Goal: Task Accomplishment & Management: Manage account settings

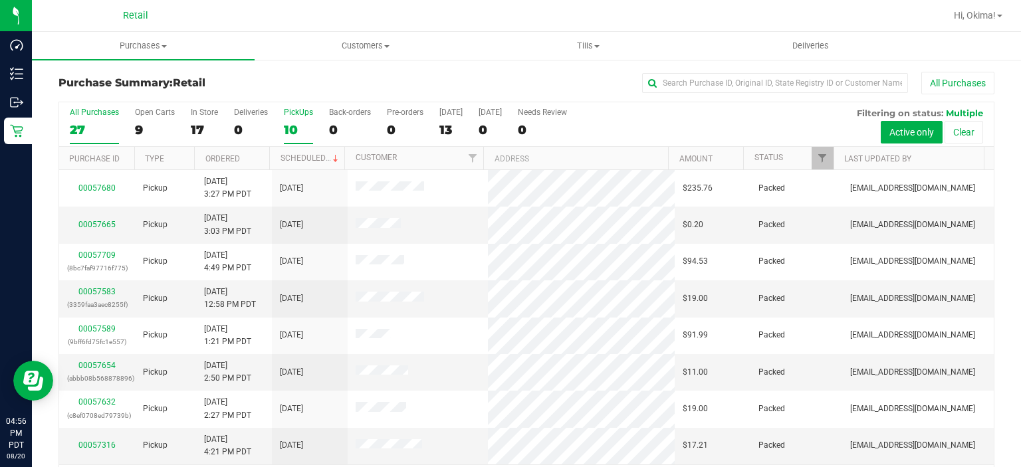
click at [295, 120] on label "PickUps 10" at bounding box center [298, 126] width 29 height 37
click at [0, 0] on input "PickUps 10" at bounding box center [0, 0] width 0 height 0
click at [237, 160] on link "Ordered" at bounding box center [222, 158] width 35 height 9
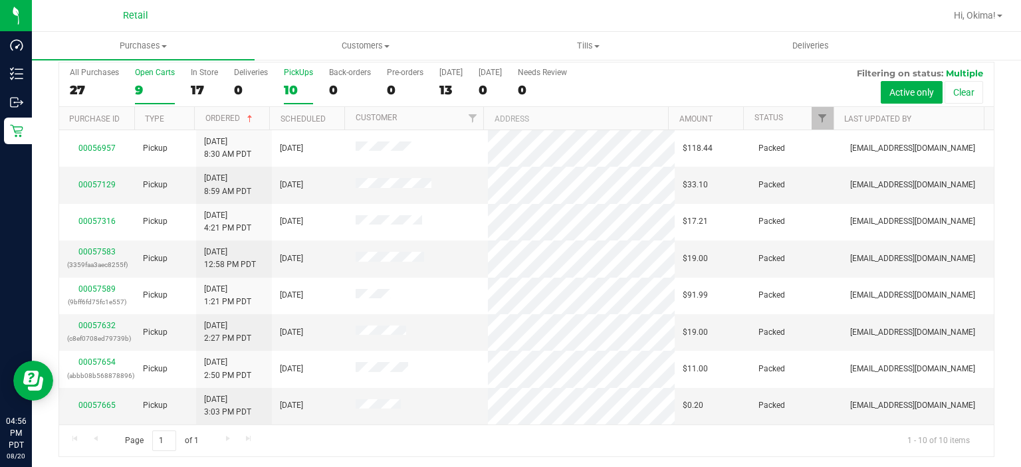
click at [138, 90] on div "9" at bounding box center [155, 89] width 40 height 15
click at [0, 0] on input "Open Carts 9" at bounding box center [0, 0] width 0 height 0
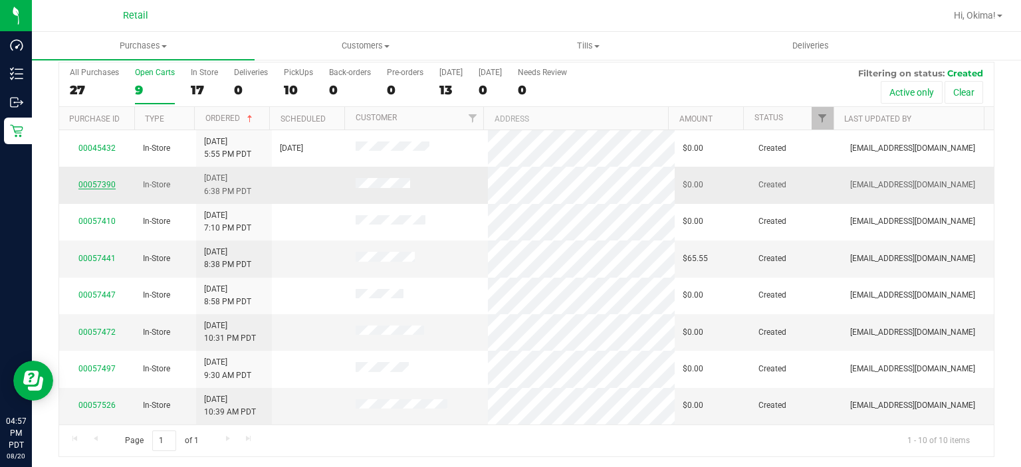
click at [92, 184] on link "00057390" at bounding box center [96, 184] width 37 height 9
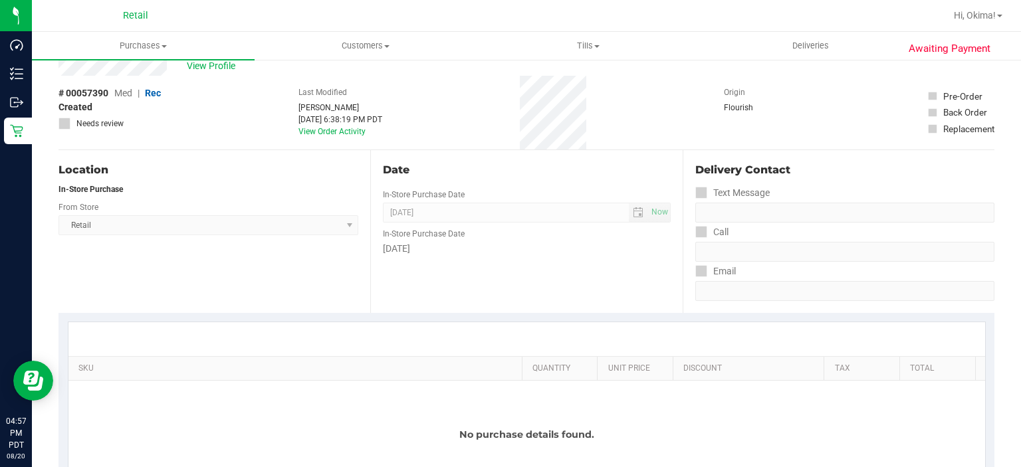
click at [937, 56] on span "Awaiting Payment" at bounding box center [950, 48] width 82 height 15
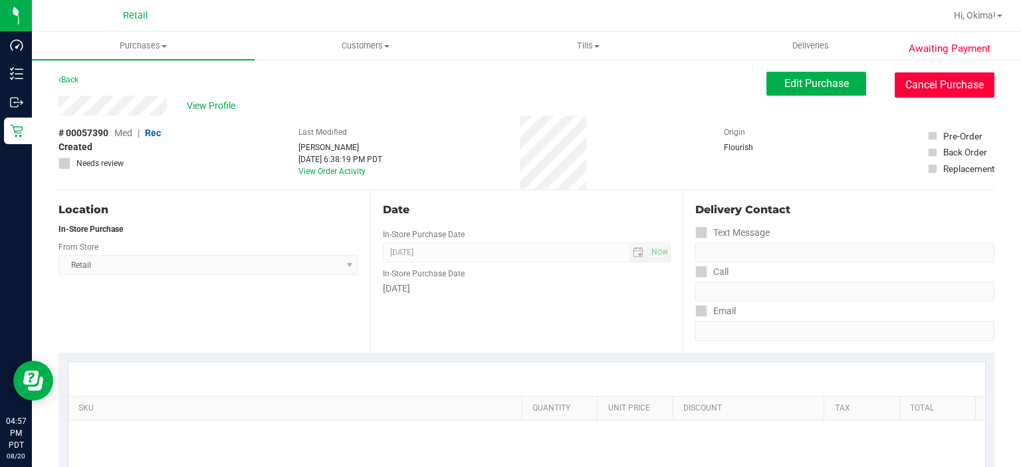
click at [933, 80] on button "Cancel Purchase" at bounding box center [945, 84] width 100 height 25
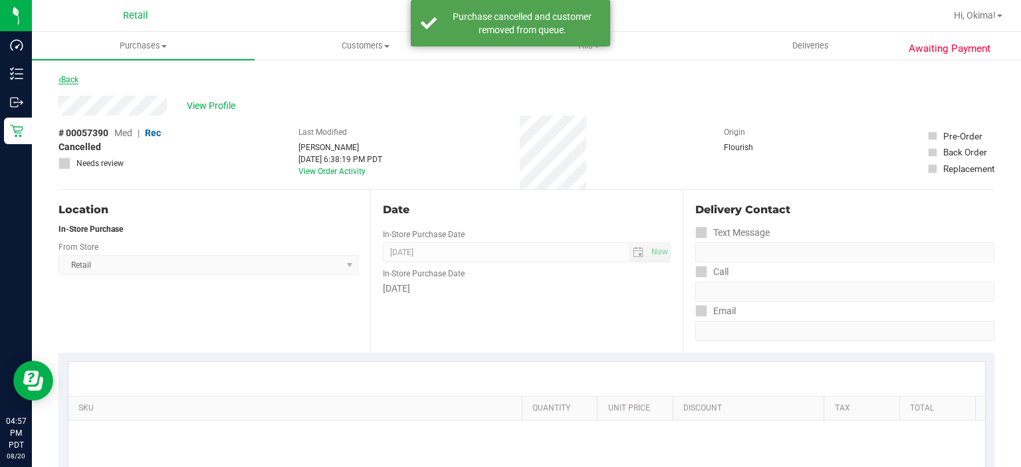
click at [76, 80] on link "Back" at bounding box center [69, 79] width 20 height 9
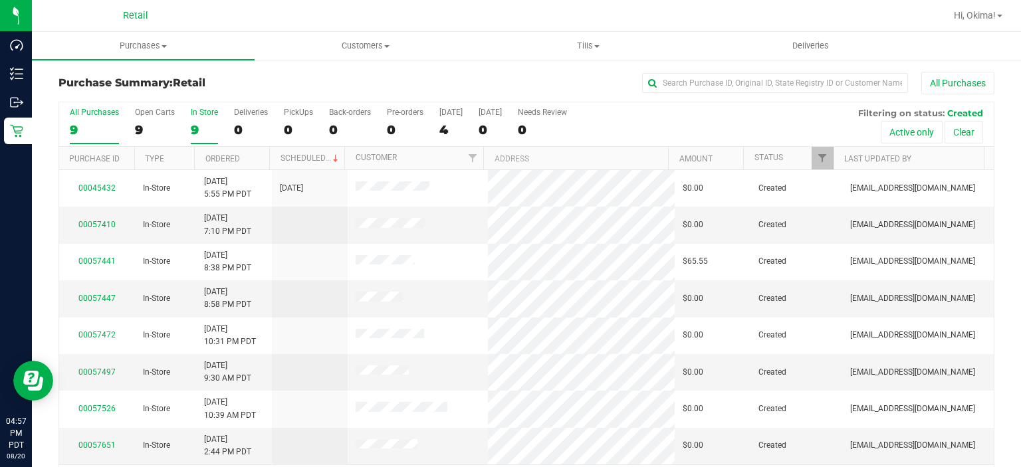
click at [205, 125] on div "9" at bounding box center [204, 129] width 27 height 15
click at [0, 0] on input "In Store 9" at bounding box center [0, 0] width 0 height 0
click at [233, 157] on link "Ordered" at bounding box center [222, 158] width 35 height 9
click at [104, 222] on link "00057410" at bounding box center [96, 224] width 37 height 9
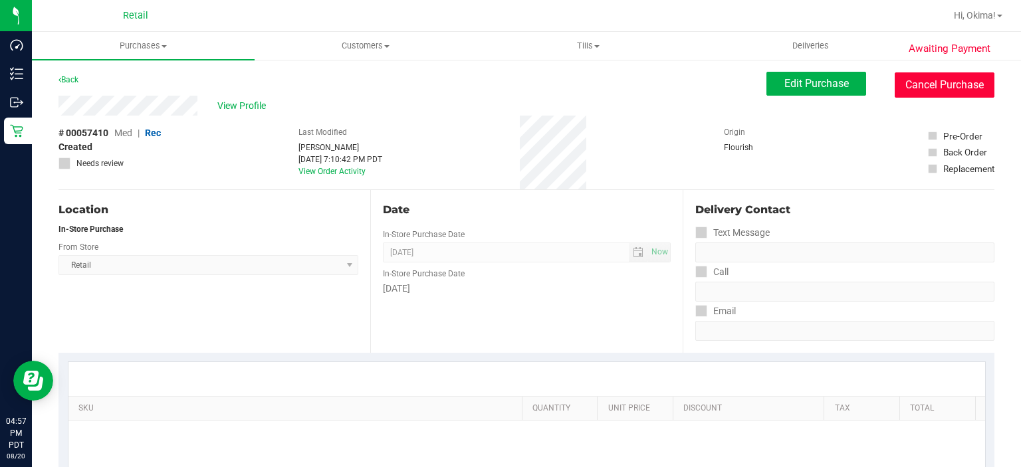
click at [944, 83] on button "Cancel Purchase" at bounding box center [945, 84] width 100 height 25
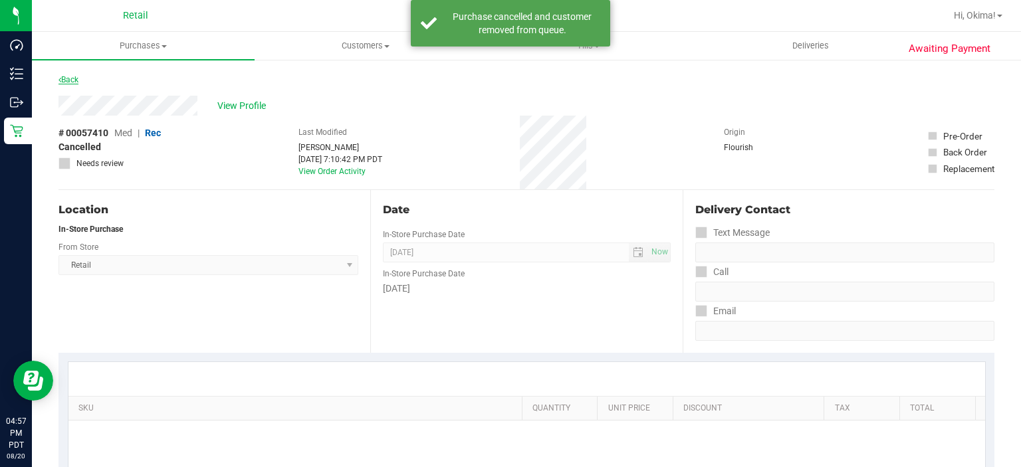
click at [70, 78] on link "Back" at bounding box center [69, 79] width 20 height 9
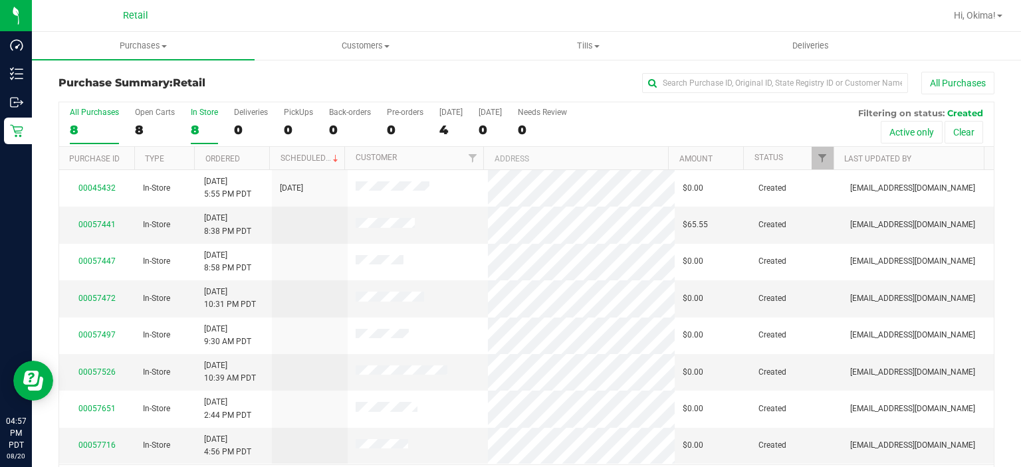
click at [208, 120] on label "In Store 8" at bounding box center [204, 126] width 27 height 37
click at [0, 0] on input "In Store 8" at bounding box center [0, 0] width 0 height 0
click at [157, 128] on div "8" at bounding box center [155, 129] width 40 height 15
click at [0, 0] on input "Open Carts 8" at bounding box center [0, 0] width 0 height 0
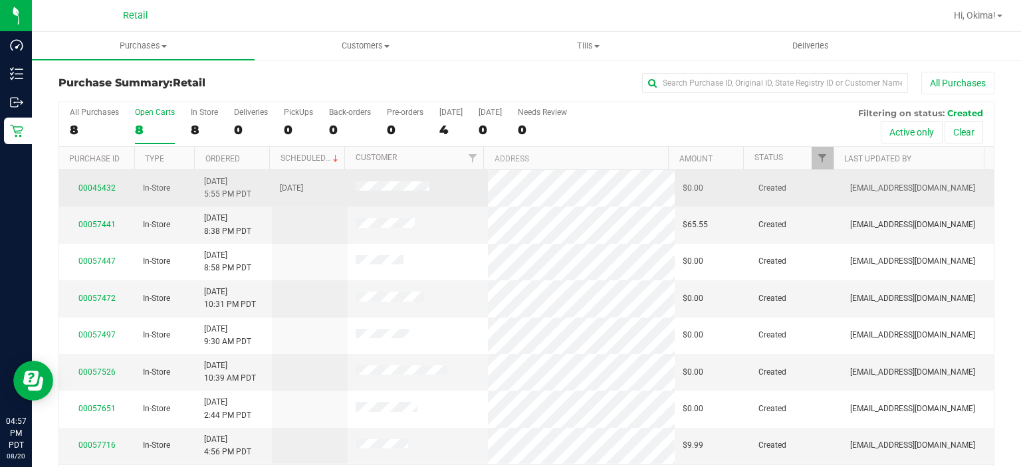
click at [248, 170] on td "[DATE] 5:55 PM PDT" at bounding box center [234, 188] width 76 height 37
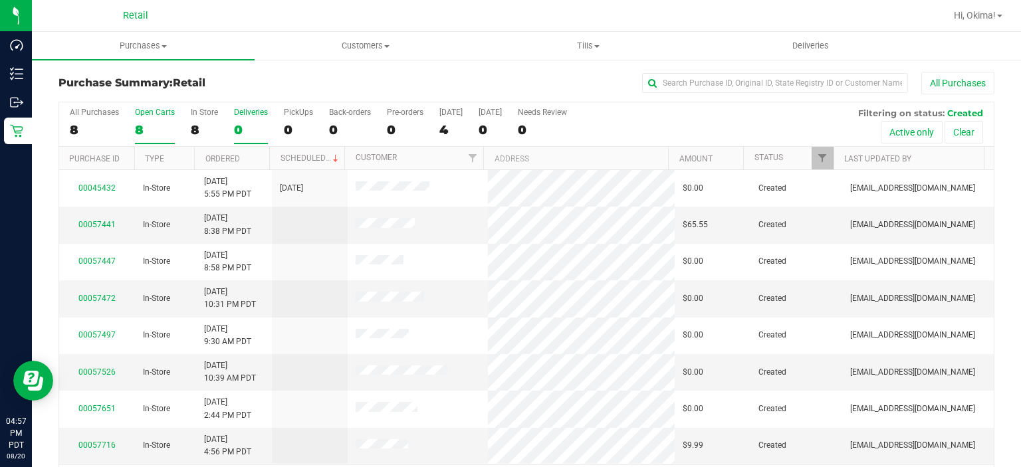
click at [243, 138] on label "Deliveries 0" at bounding box center [251, 126] width 34 height 37
click at [0, 0] on input "Deliveries 0" at bounding box center [0, 0] width 0 height 0
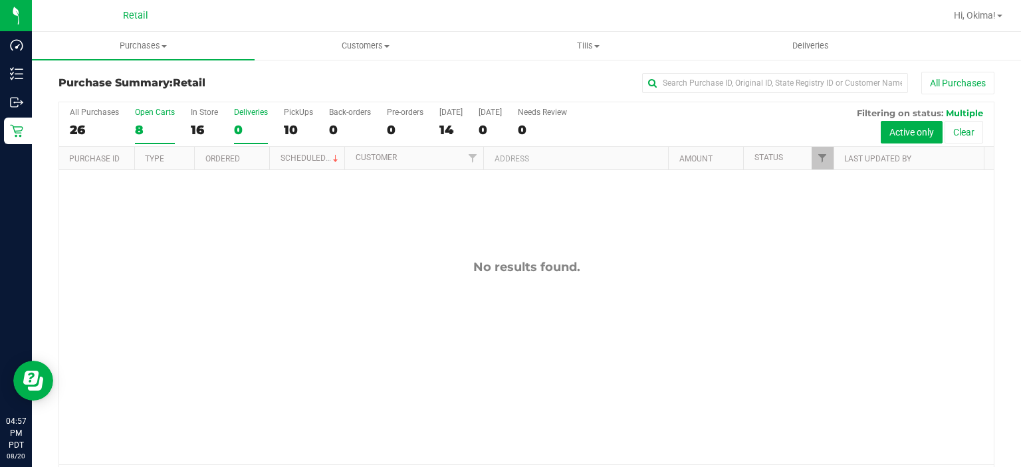
click at [170, 125] on div "8" at bounding box center [155, 129] width 40 height 15
click at [0, 0] on input "Open Carts 8" at bounding box center [0, 0] width 0 height 0
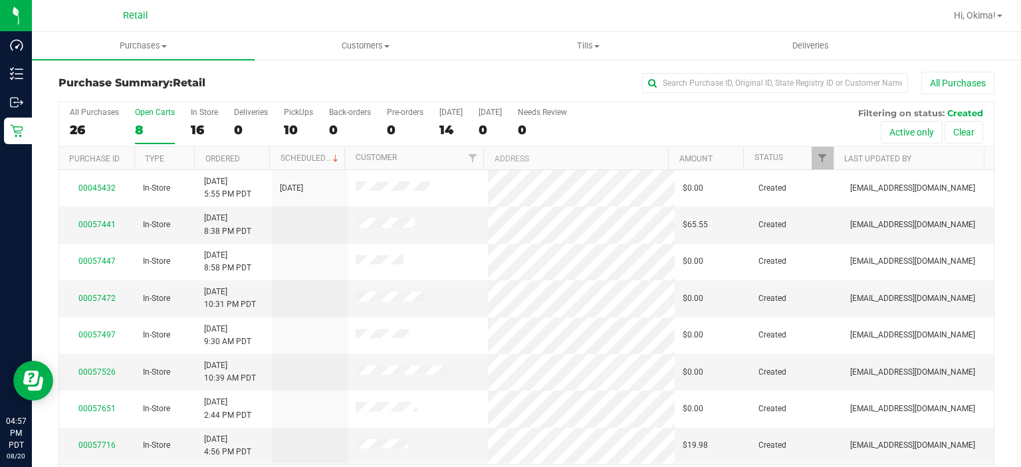
click at [136, 127] on div "8" at bounding box center [155, 129] width 40 height 15
click at [0, 0] on input "Open Carts 8" at bounding box center [0, 0] width 0 height 0
click at [228, 160] on link "Ordered" at bounding box center [222, 158] width 35 height 9
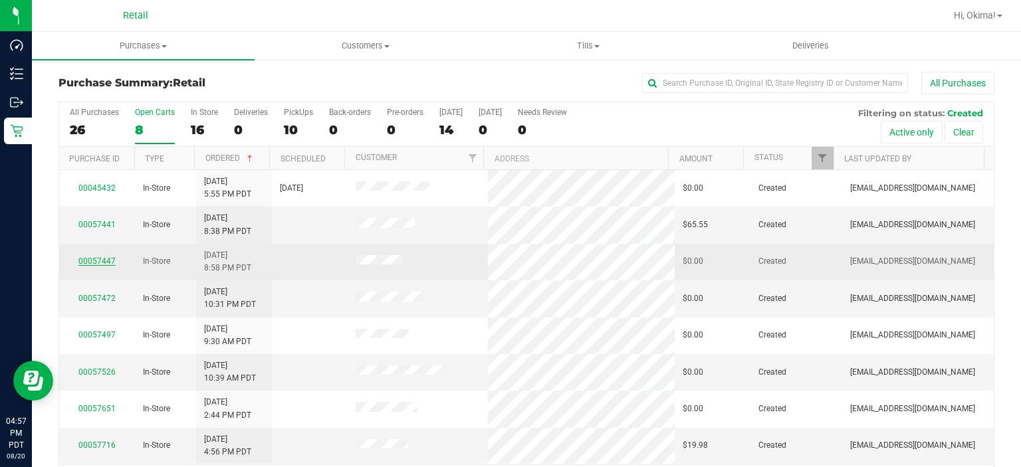
click at [106, 259] on link "00057447" at bounding box center [96, 261] width 37 height 9
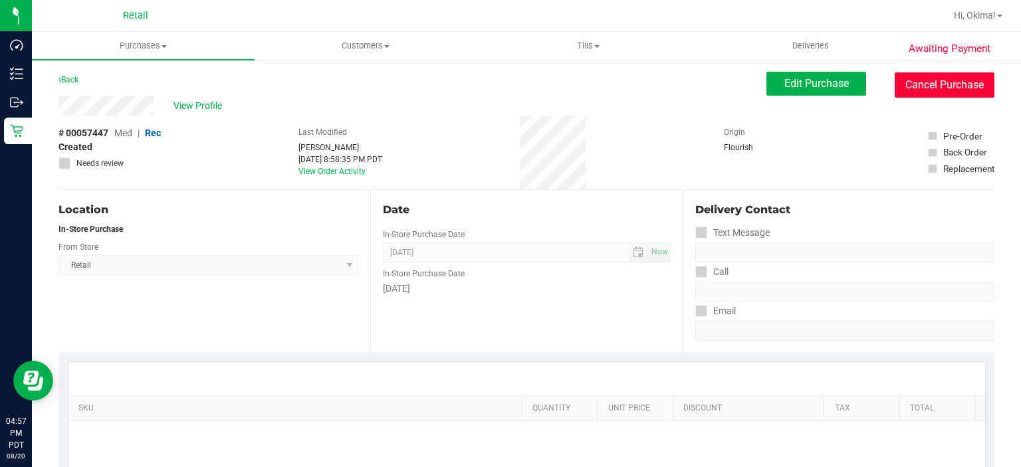
click at [939, 80] on button "Cancel Purchase" at bounding box center [945, 84] width 100 height 25
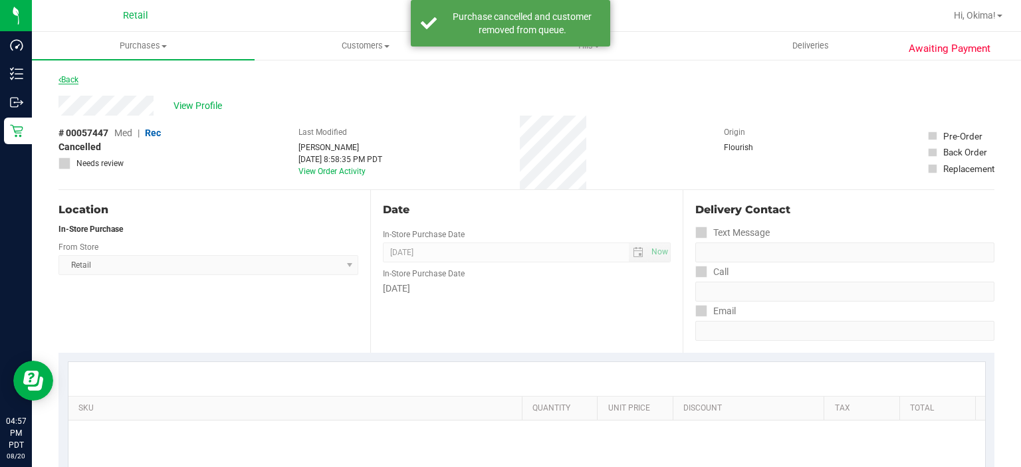
click at [76, 80] on link "Back" at bounding box center [69, 79] width 20 height 9
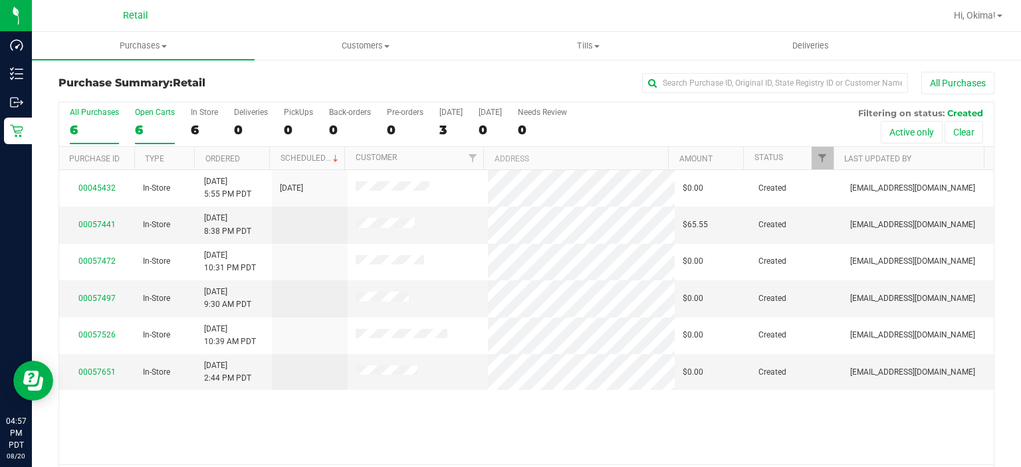
click at [141, 125] on div "6" at bounding box center [155, 129] width 40 height 15
click at [0, 0] on input "Open Carts 6" at bounding box center [0, 0] width 0 height 0
click at [233, 158] on link "Ordered" at bounding box center [222, 158] width 35 height 9
click at [92, 223] on link "00057441" at bounding box center [96, 224] width 37 height 9
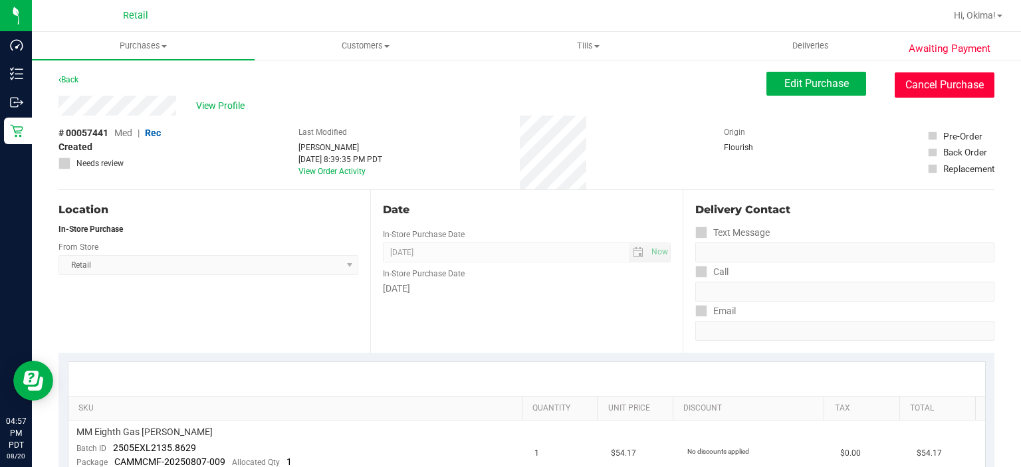
click at [926, 80] on button "Cancel Purchase" at bounding box center [945, 84] width 100 height 25
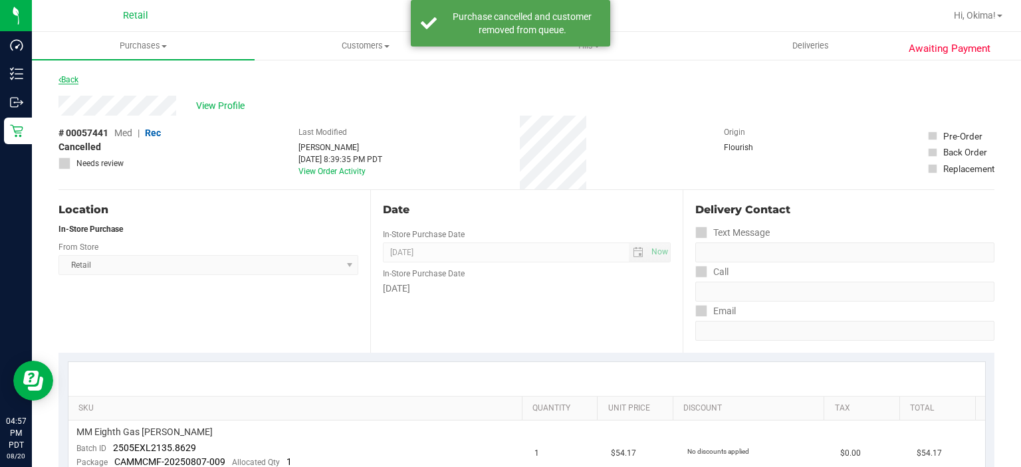
click at [60, 79] on icon at bounding box center [60, 80] width 3 height 8
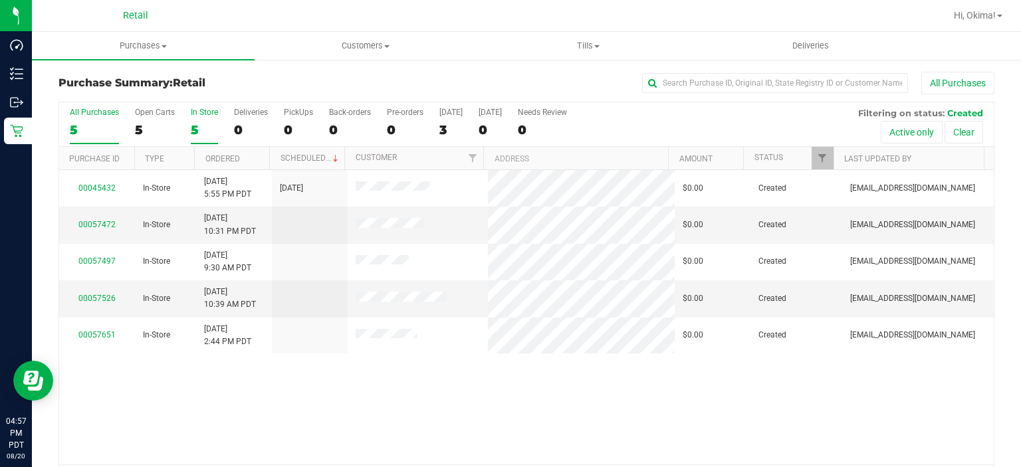
click at [202, 118] on label "In Store 5" at bounding box center [204, 126] width 27 height 37
click at [0, 0] on input "In Store 5" at bounding box center [0, 0] width 0 height 0
click at [153, 120] on label "Open Carts 5" at bounding box center [155, 126] width 40 height 37
click at [0, 0] on input "Open Carts 5" at bounding box center [0, 0] width 0 height 0
click at [250, 155] on th "Ordered" at bounding box center [231, 158] width 75 height 23
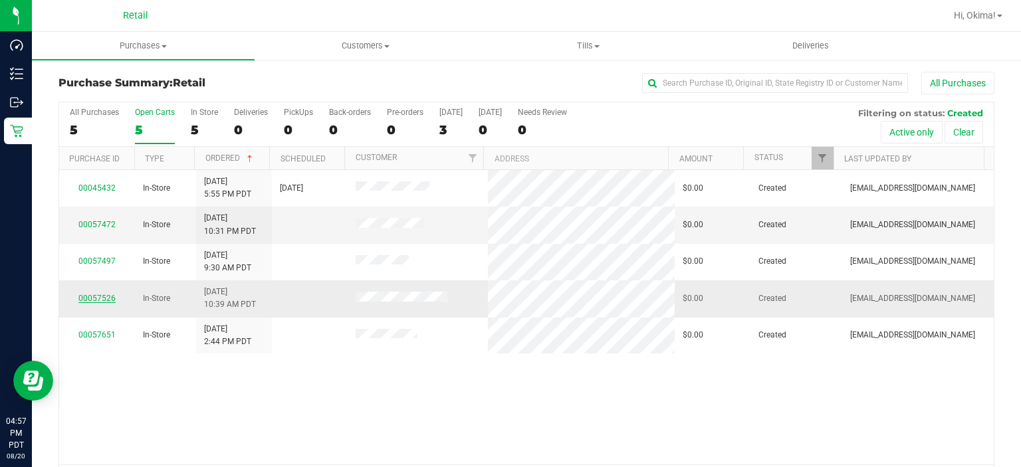
click at [104, 299] on link "00057526" at bounding box center [96, 298] width 37 height 9
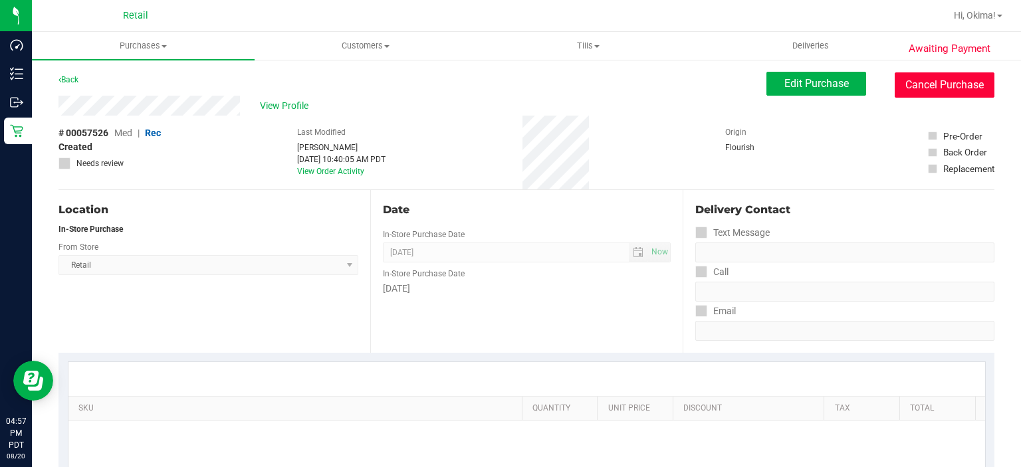
click at [915, 80] on button "Cancel Purchase" at bounding box center [945, 84] width 100 height 25
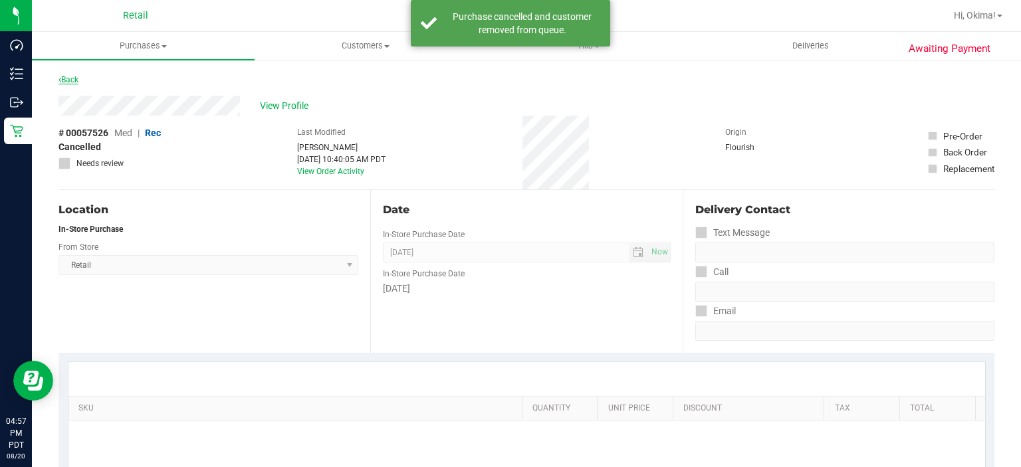
click at [60, 79] on icon at bounding box center [60, 80] width 3 height 8
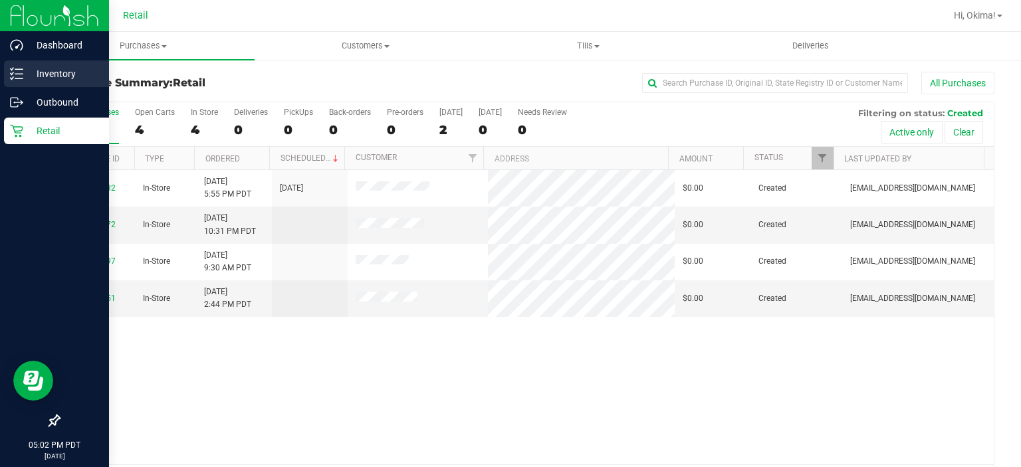
click at [11, 68] on icon at bounding box center [16, 73] width 13 height 13
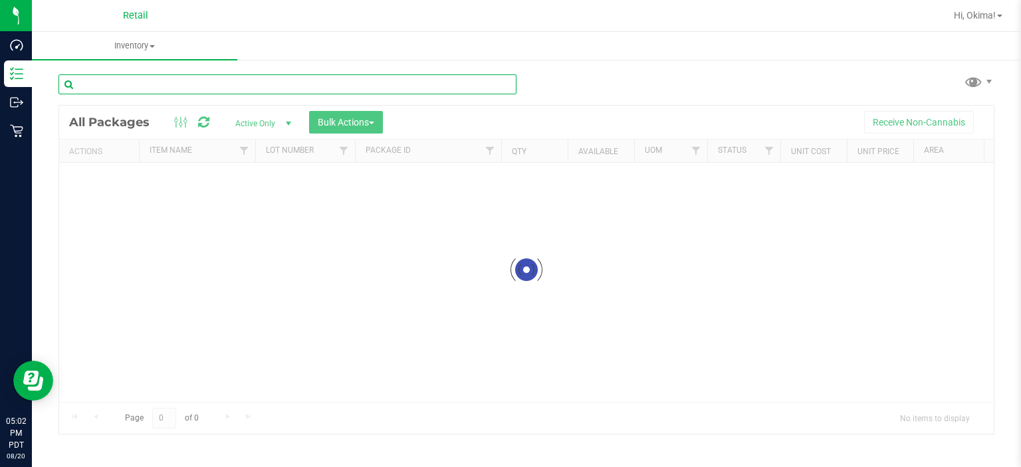
click at [188, 88] on input "text" at bounding box center [288, 84] width 458 height 20
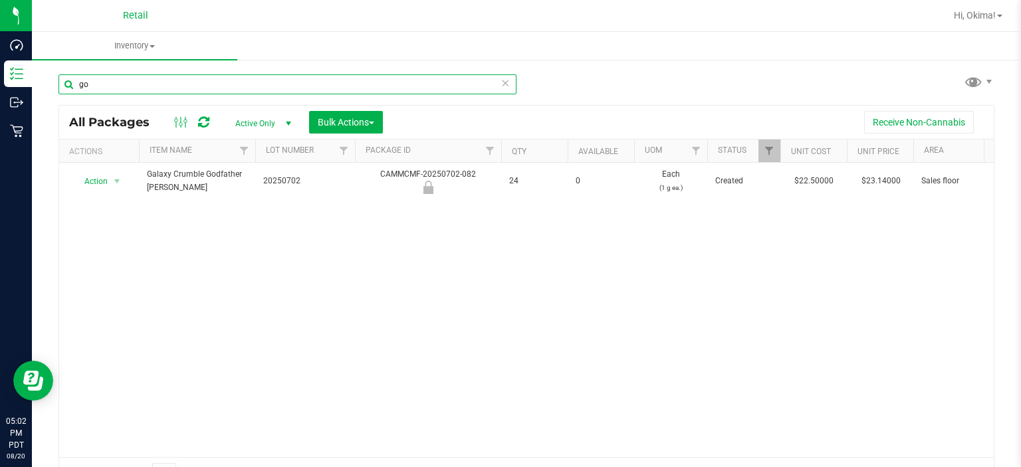
type input "g"
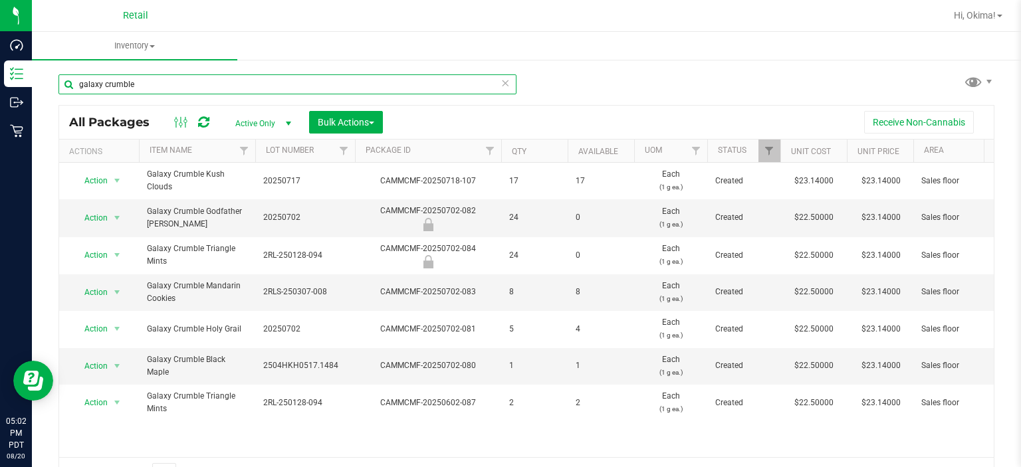
type input "galaxy crumble"
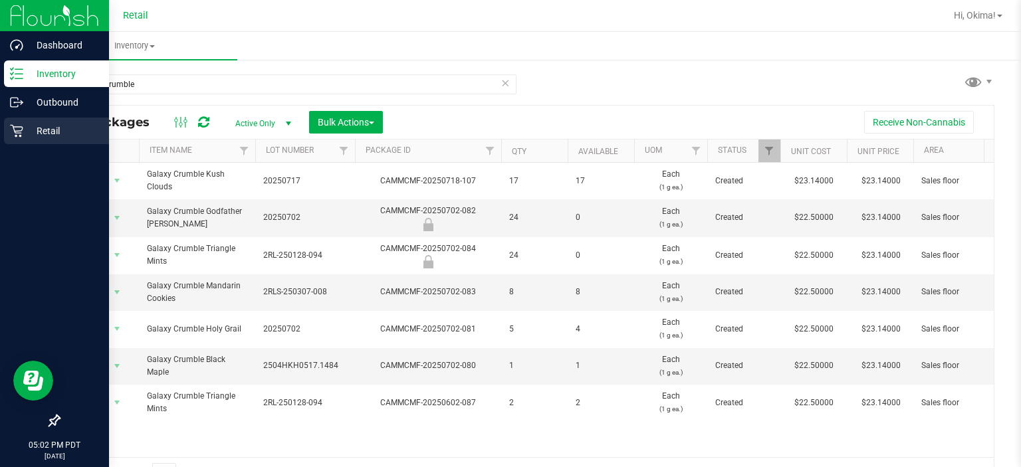
click at [21, 139] on div "Retail" at bounding box center [56, 131] width 105 height 27
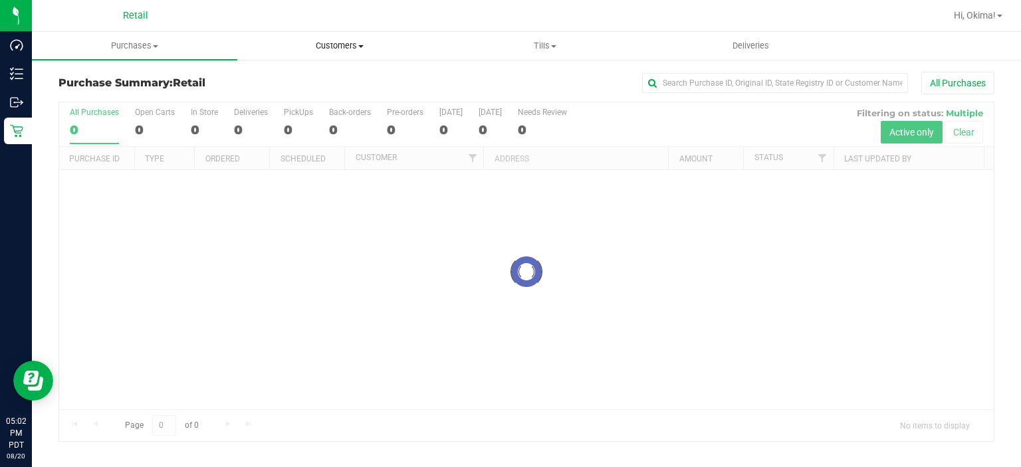
click at [351, 43] on span "Customers" at bounding box center [340, 46] width 204 height 12
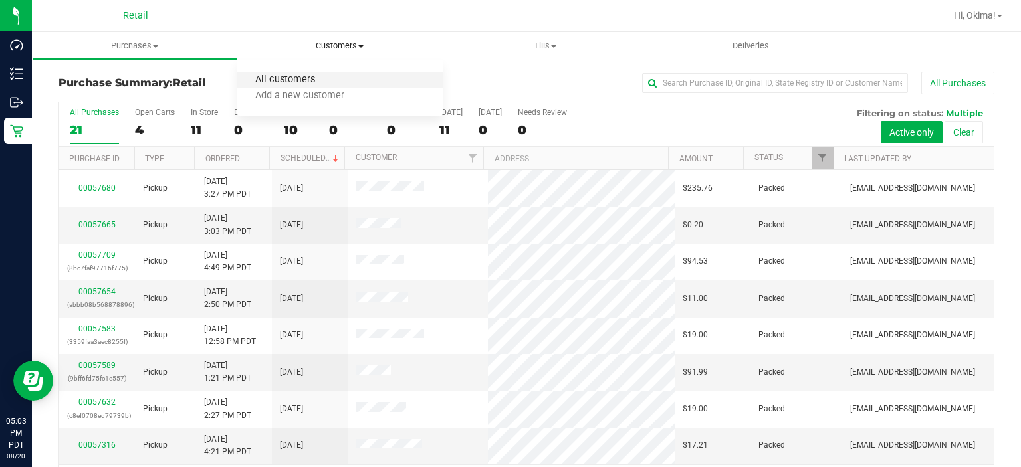
click at [293, 85] on span "All customers" at bounding box center [285, 79] width 96 height 11
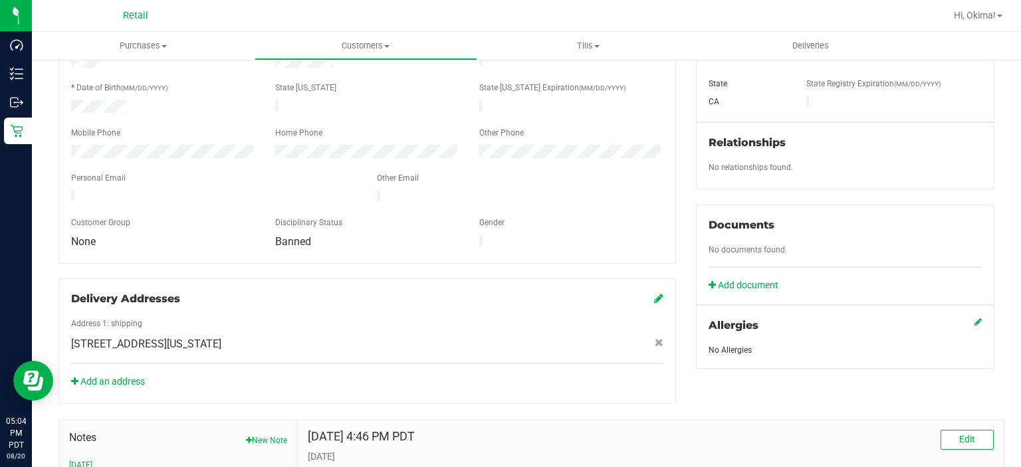
scroll to position [210, 0]
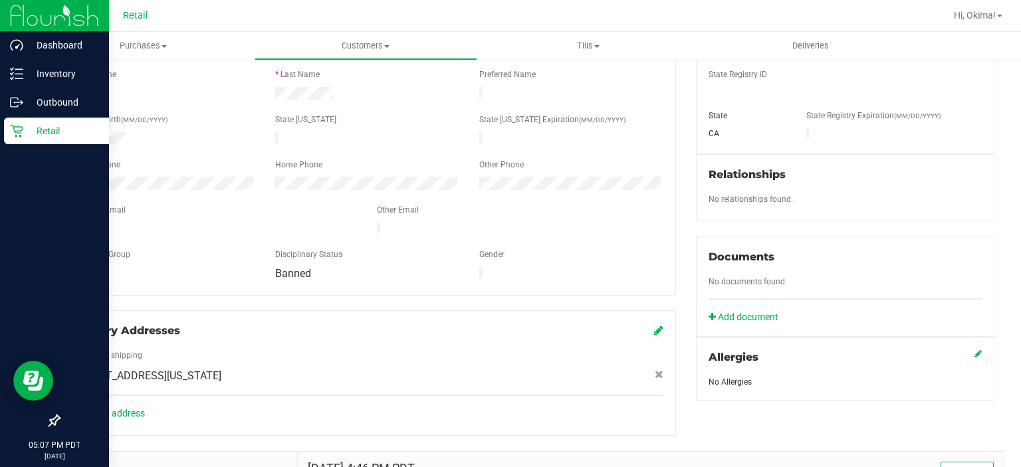
click at [9, 145] on link "Retail" at bounding box center [54, 132] width 109 height 29
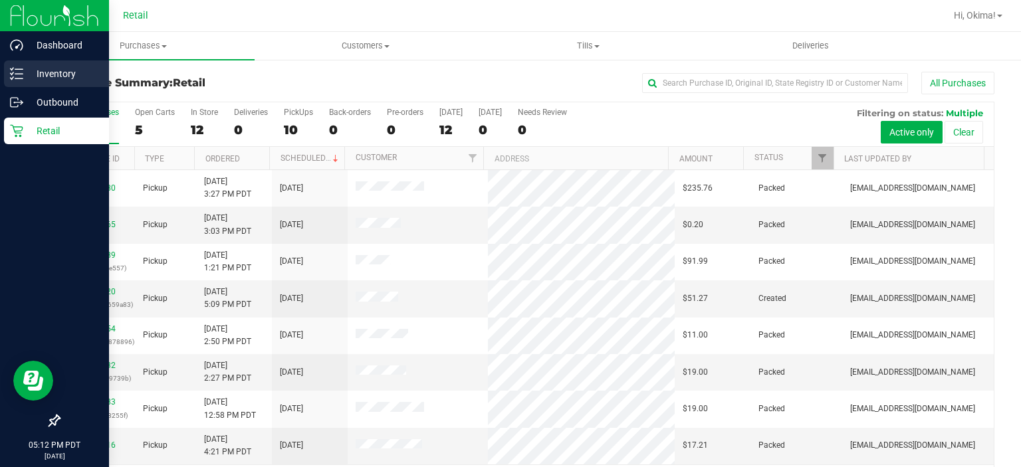
click at [11, 68] on icon at bounding box center [16, 73] width 13 height 13
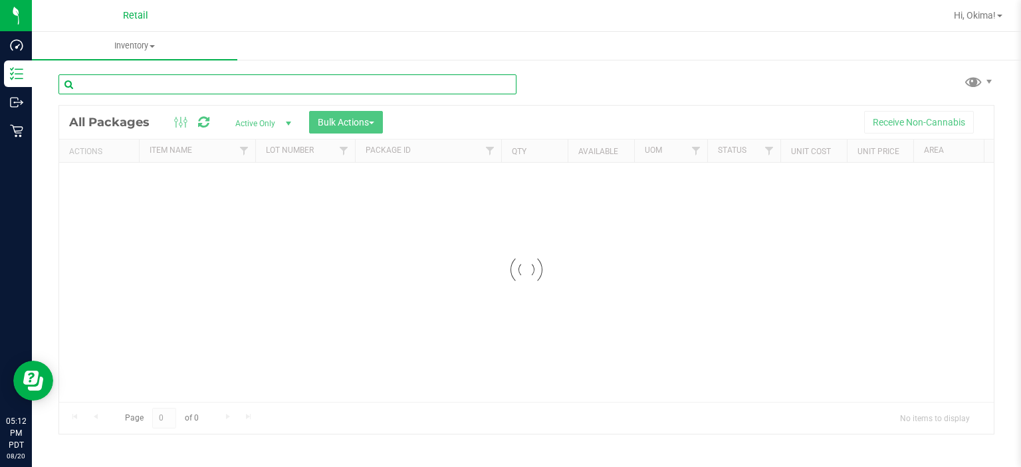
click at [205, 80] on input "text" at bounding box center [288, 84] width 458 height 20
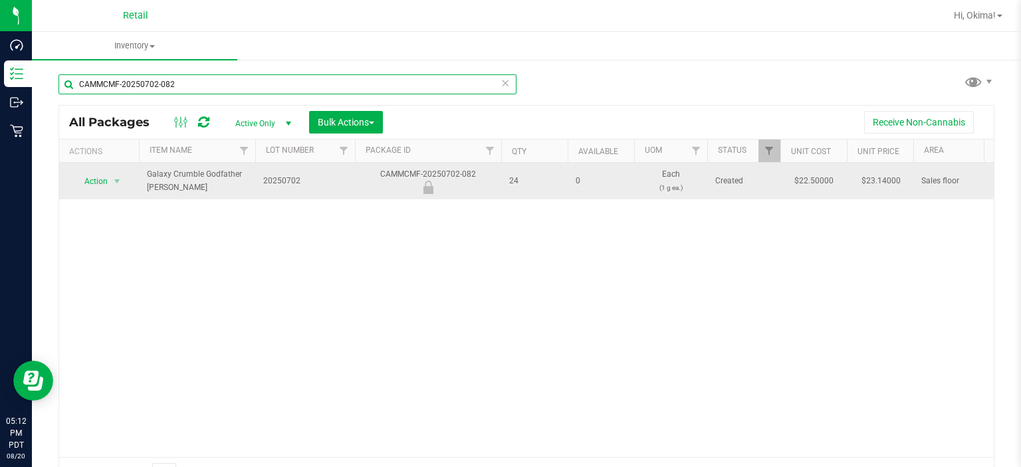
type input "CAMMCMF-20250702-082"
click at [95, 180] on span "Action" at bounding box center [90, 181] width 36 height 19
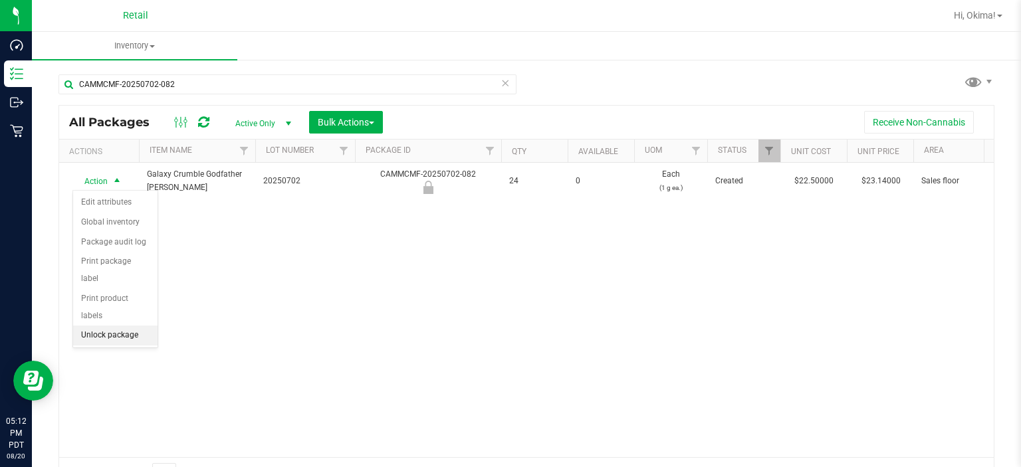
click at [143, 326] on li "Unlock package" at bounding box center [115, 336] width 84 height 20
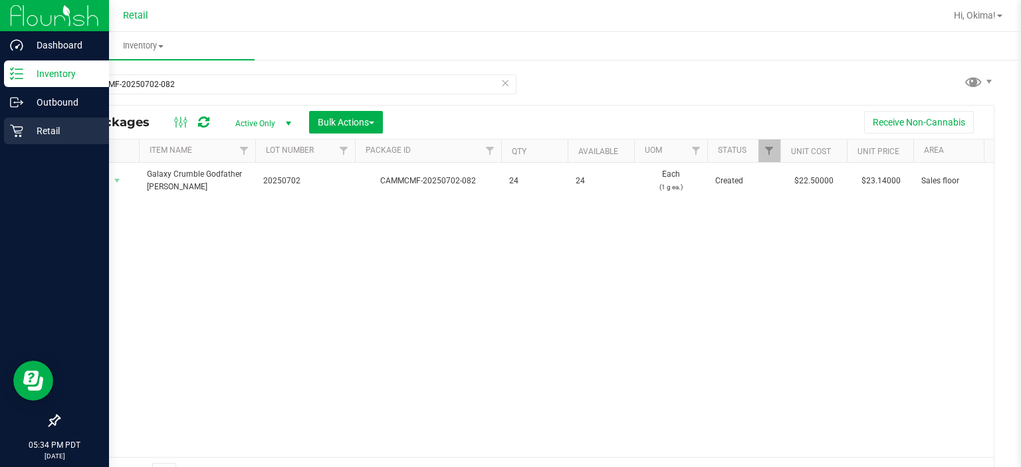
click at [13, 130] on icon at bounding box center [16, 130] width 13 height 13
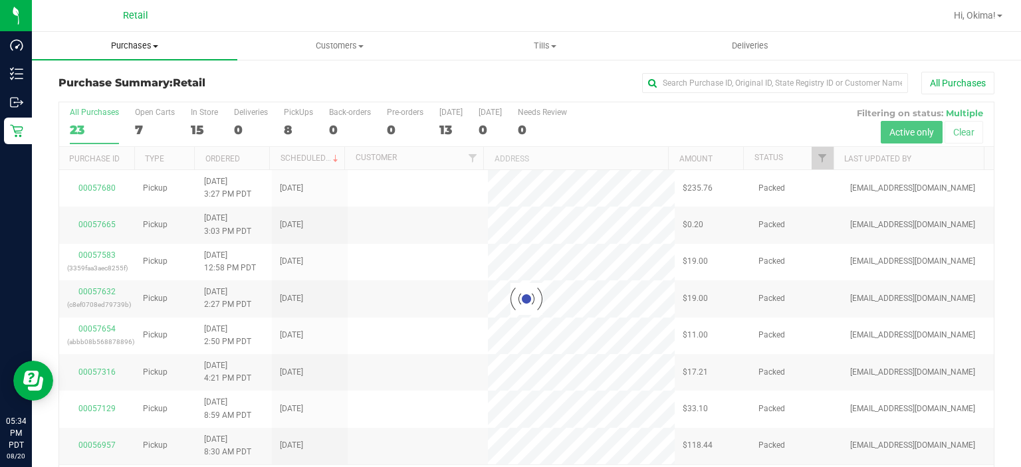
click at [149, 35] on uib-tab-heading "Purchases Summary of purchases Fulfillment All purchases" at bounding box center [134, 46] width 205 height 28
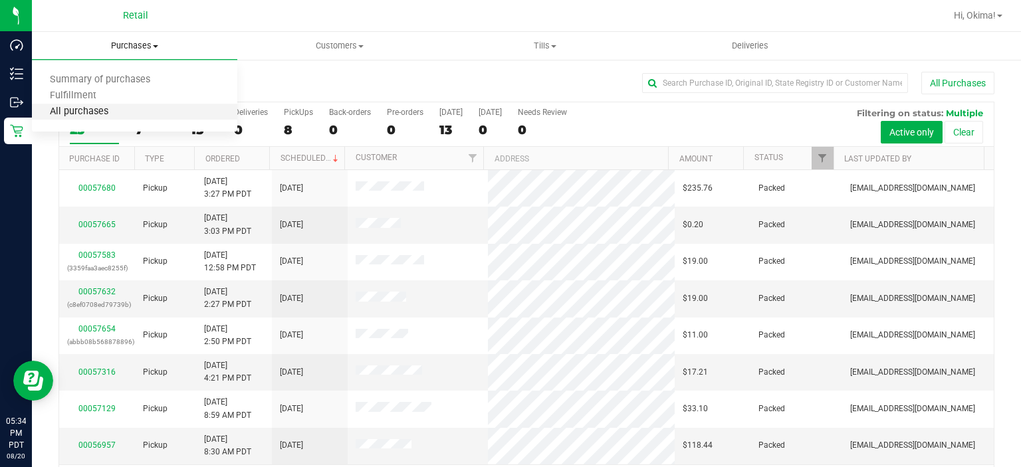
click at [96, 114] on span "All purchases" at bounding box center [79, 111] width 94 height 11
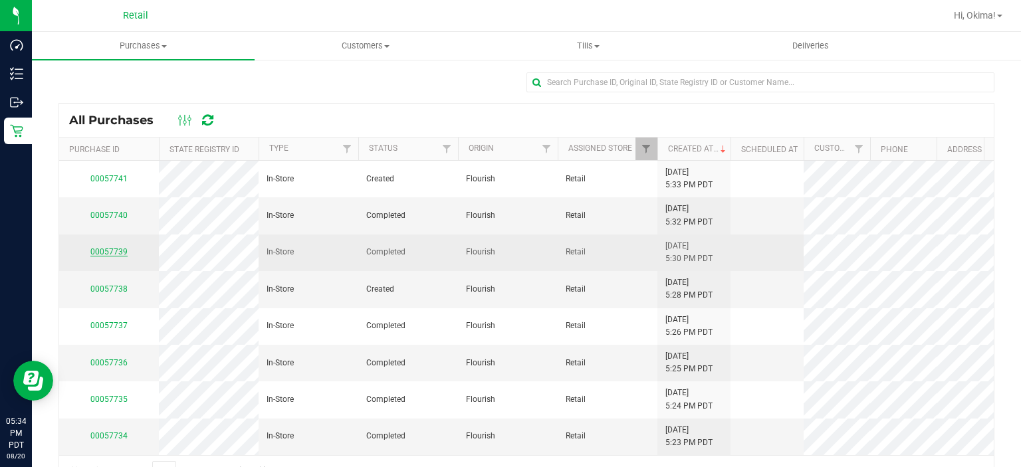
click at [100, 254] on link "00057739" at bounding box center [108, 251] width 37 height 9
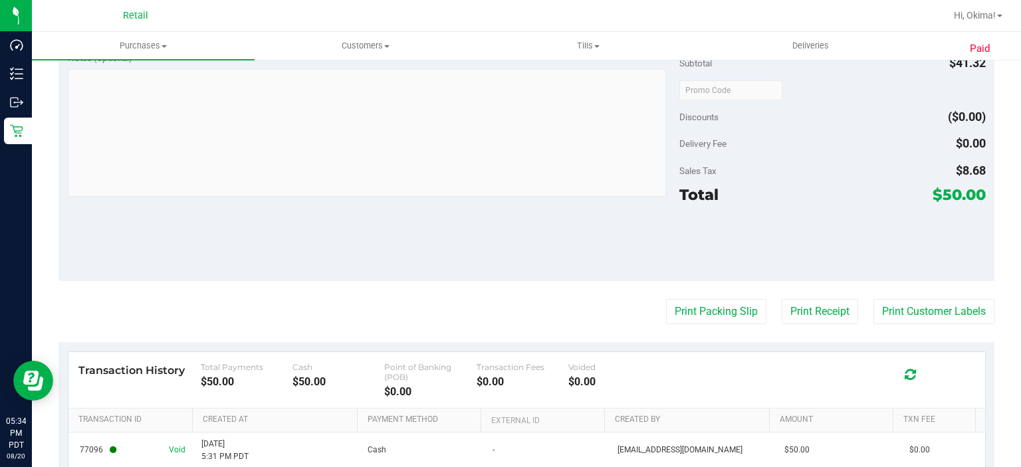
scroll to position [532, 0]
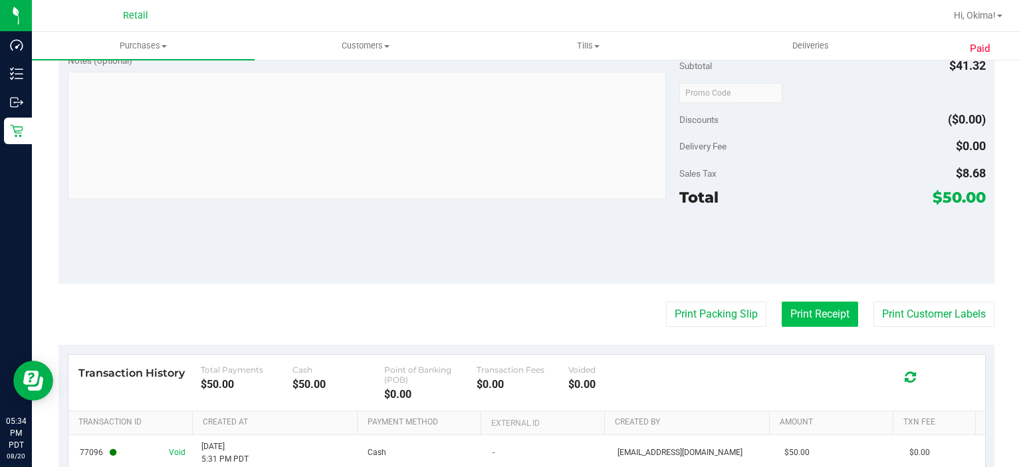
click at [809, 309] on button "Print Receipt" at bounding box center [820, 314] width 76 height 25
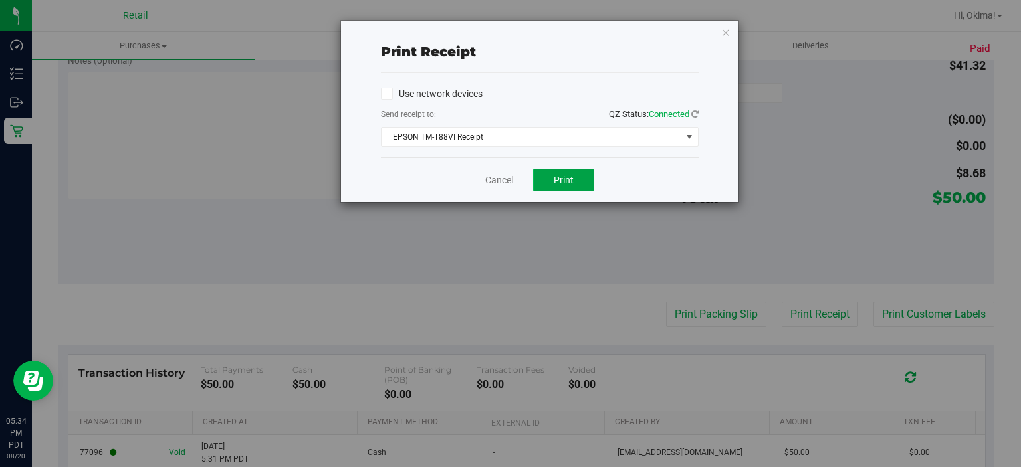
click at [565, 181] on span "Print" at bounding box center [564, 180] width 20 height 11
click at [503, 179] on link "Cancel" at bounding box center [499, 181] width 28 height 14
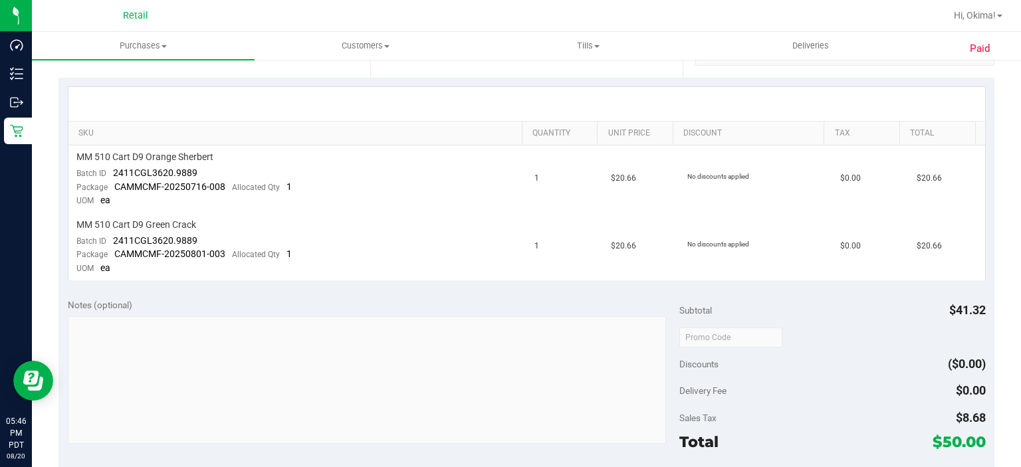
scroll to position [287, 0]
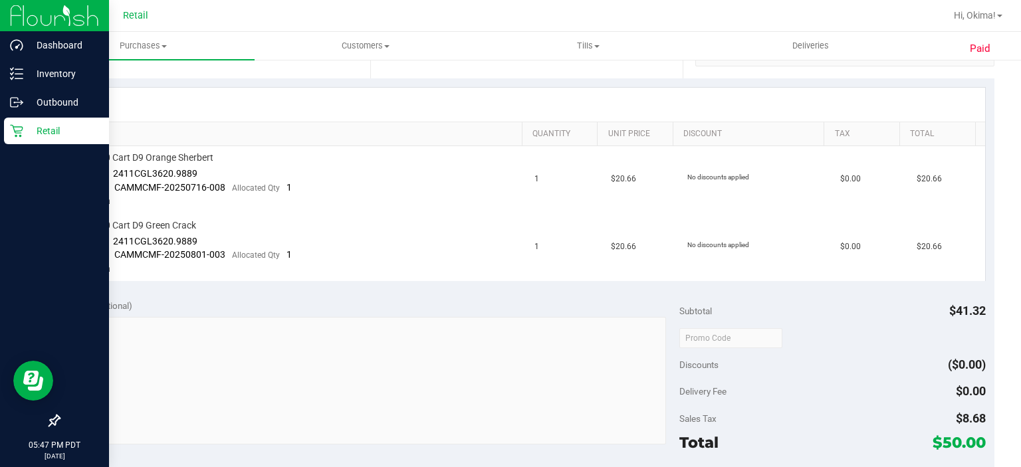
click at [18, 130] on icon at bounding box center [16, 130] width 13 height 13
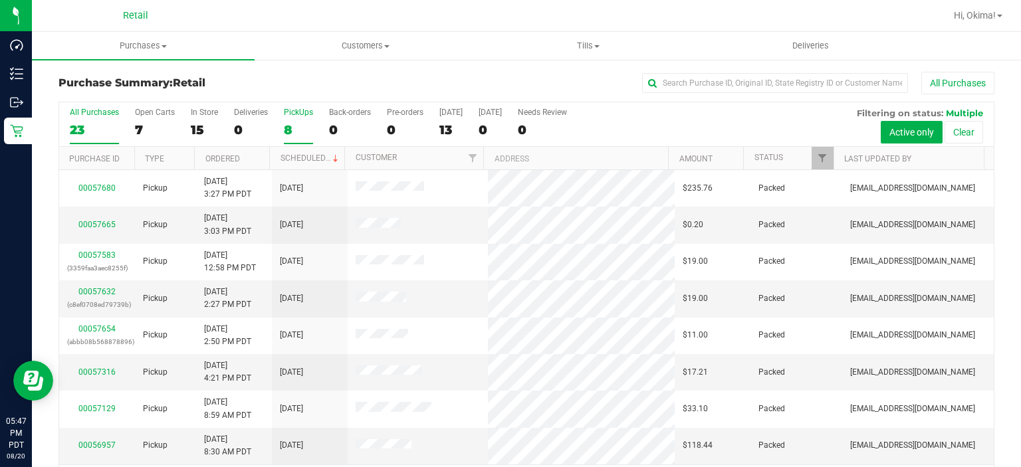
click at [303, 119] on label "PickUps 8" at bounding box center [298, 126] width 29 height 37
click at [0, 0] on input "PickUps 8" at bounding box center [0, 0] width 0 height 0
click at [249, 160] on th "Ordered" at bounding box center [231, 158] width 75 height 23
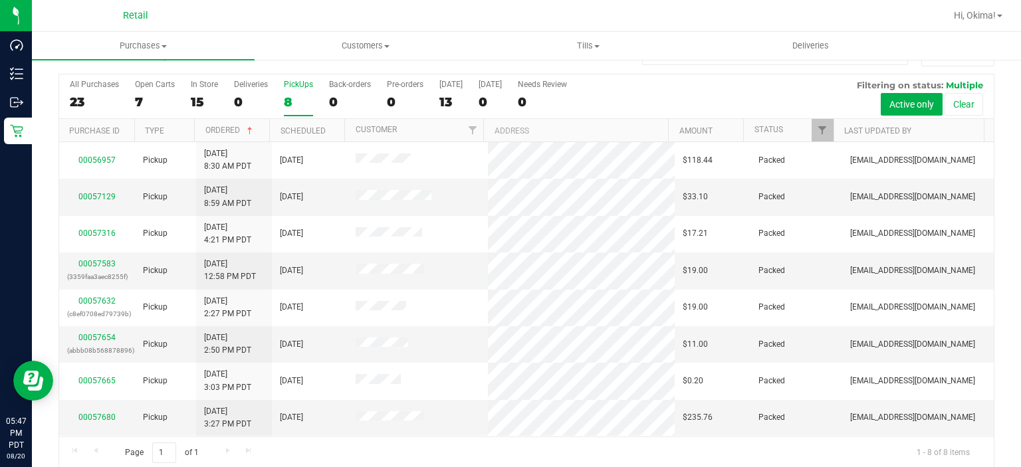
scroll to position [41, 0]
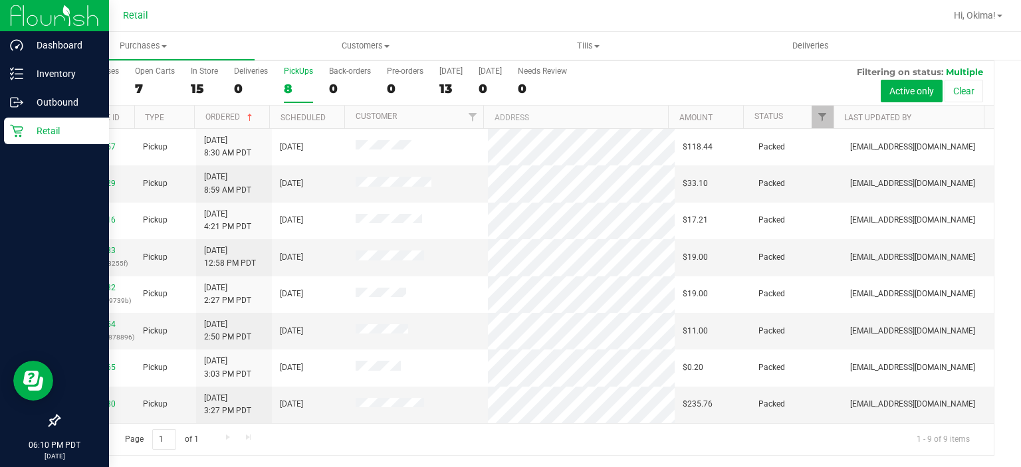
click at [24, 132] on p "Retail" at bounding box center [63, 131] width 80 height 16
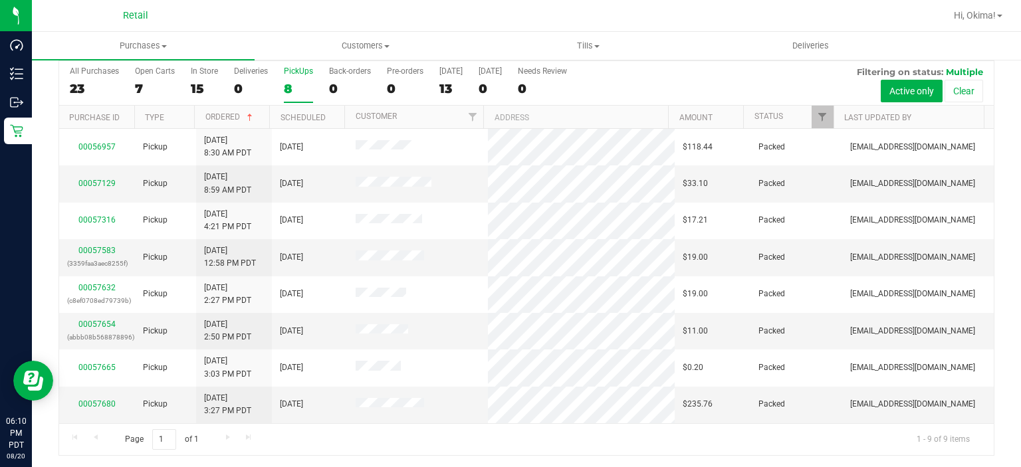
click at [303, 81] on div "8" at bounding box center [298, 88] width 29 height 15
click at [0, 0] on input "PickUps 8" at bounding box center [0, 0] width 0 height 0
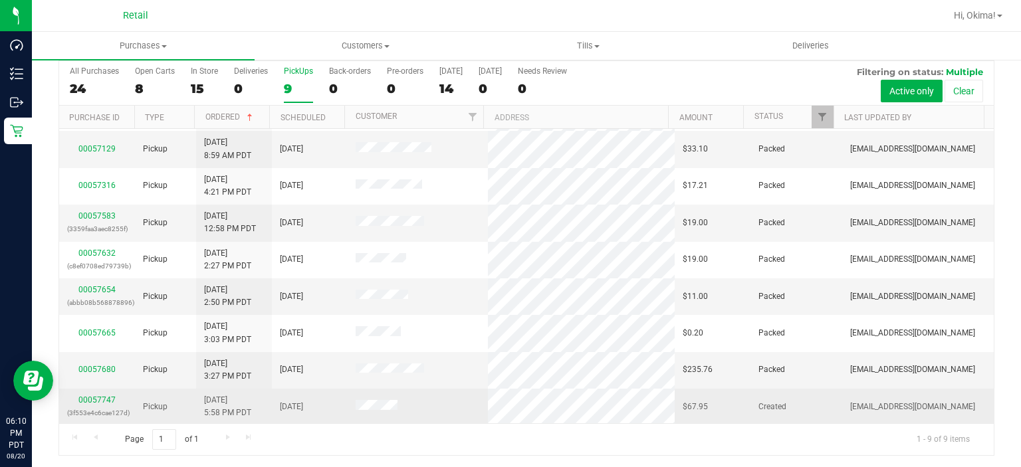
click at [98, 402] on div "00057747 (3f553e4c6cae127d)" at bounding box center [97, 406] width 60 height 25
click at [94, 399] on link "00057747" at bounding box center [96, 400] width 37 height 9
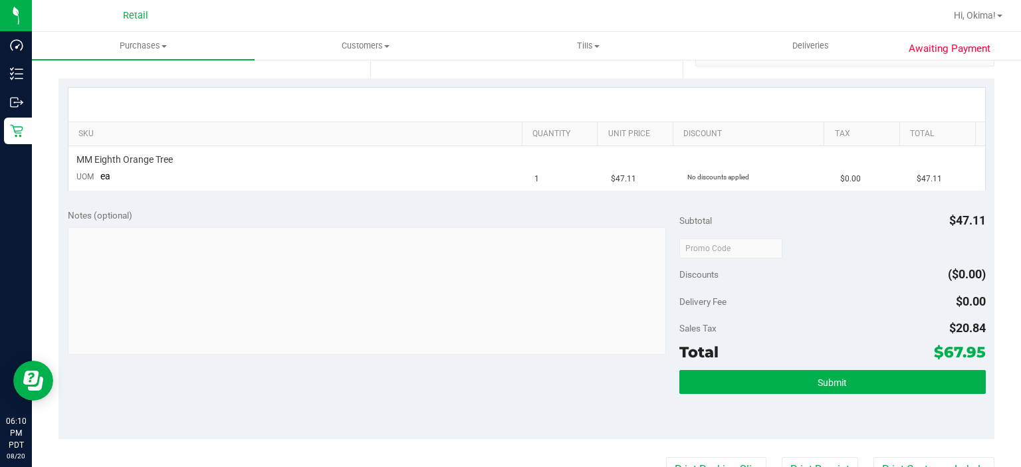
scroll to position [275, 0]
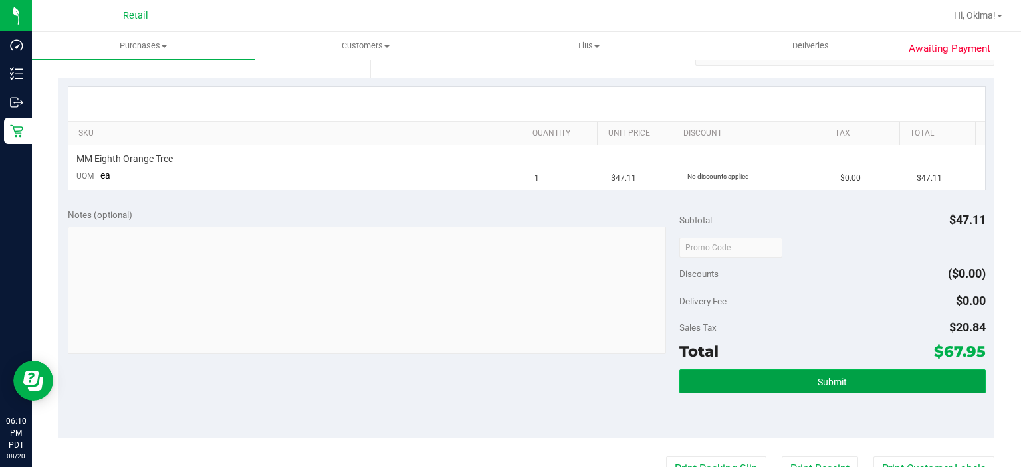
click at [854, 388] on button "Submit" at bounding box center [833, 382] width 306 height 24
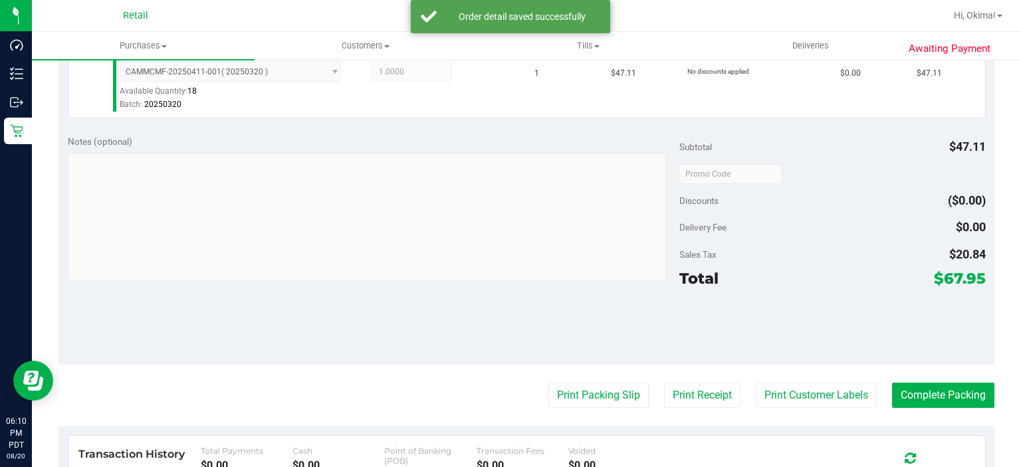
scroll to position [388, 0]
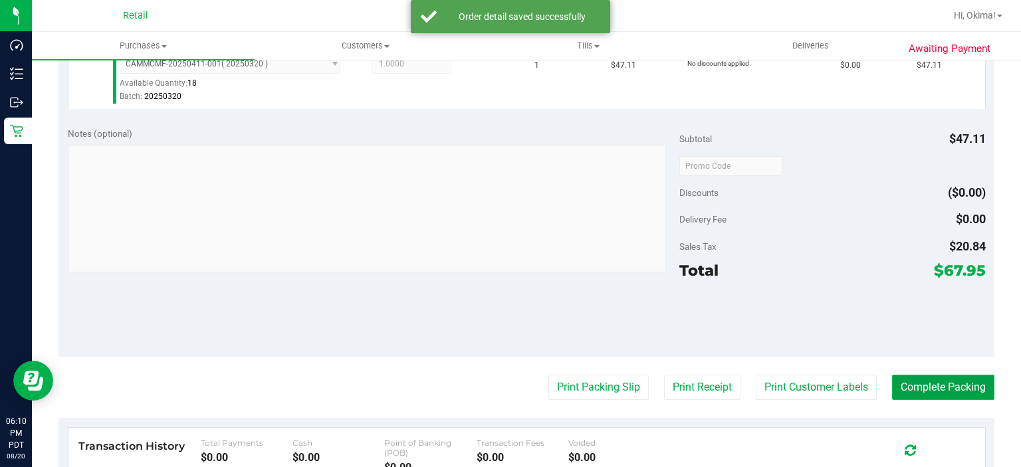
click at [944, 377] on button "Complete Packing" at bounding box center [943, 387] width 102 height 25
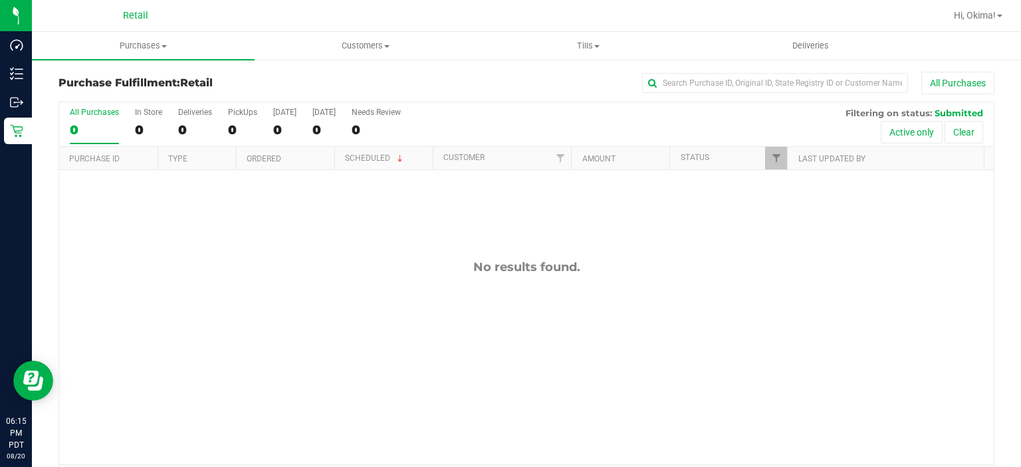
click at [43, 124] on div "Purchase Fulfillment: Retail All Purchases All Purchases 0 In Store 0 Deliverie…" at bounding box center [526, 285] width 989 height 452
click at [253, 121] on label "PickUps 0" at bounding box center [242, 126] width 29 height 37
click at [0, 0] on input "PickUps 0" at bounding box center [0, 0] width 0 height 0
click at [45, 135] on div "Purchase Fulfillment: Retail All Purchases All Purchases 0 In Store 0 Deliverie…" at bounding box center [526, 285] width 989 height 452
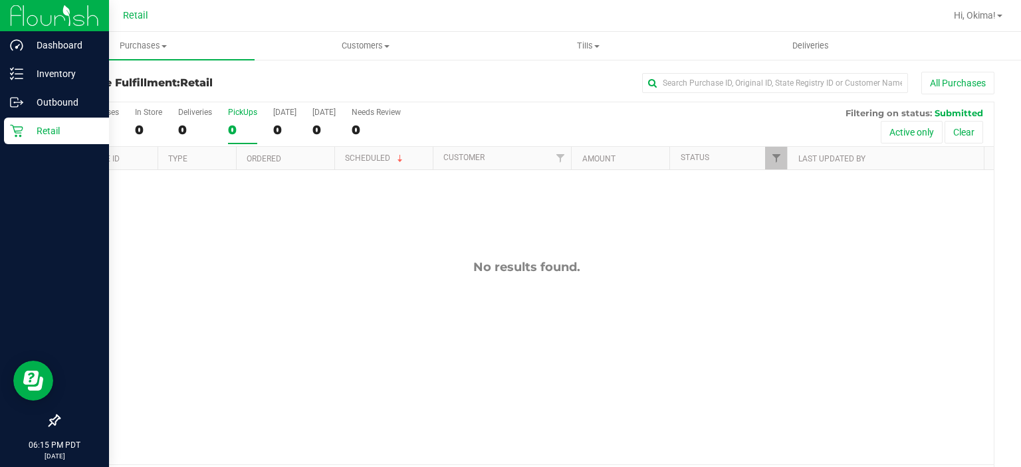
click at [27, 130] on p "Retail" at bounding box center [63, 131] width 80 height 16
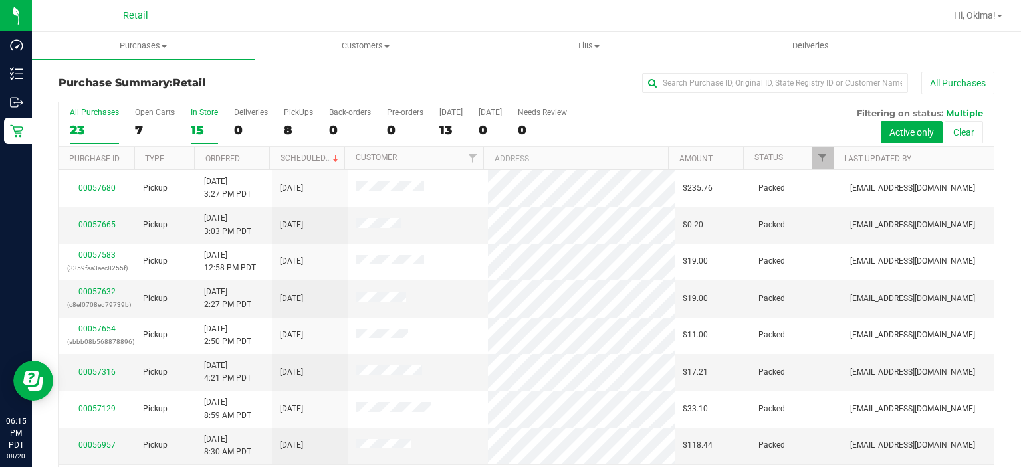
click at [201, 112] on div "In Store" at bounding box center [204, 112] width 27 height 9
click at [0, 0] on input "In Store 15" at bounding box center [0, 0] width 0 height 0
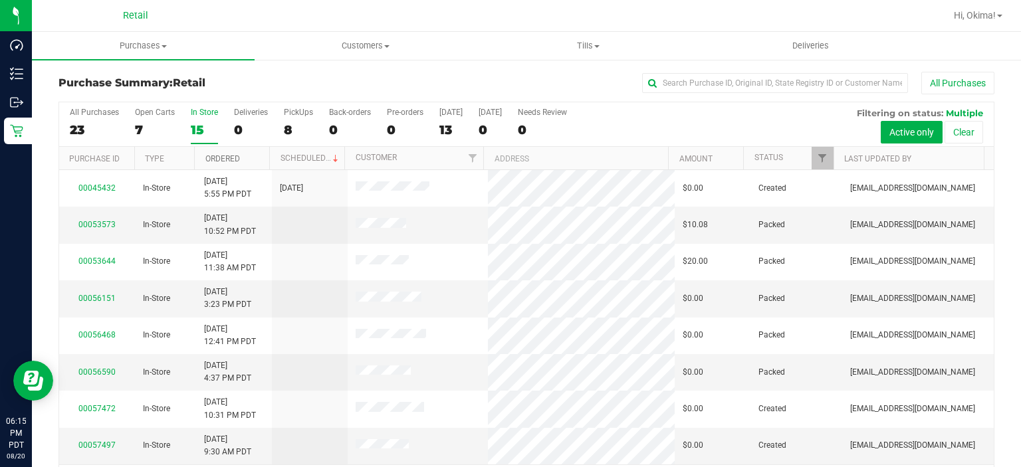
click at [235, 157] on link "Ordered" at bounding box center [222, 158] width 35 height 9
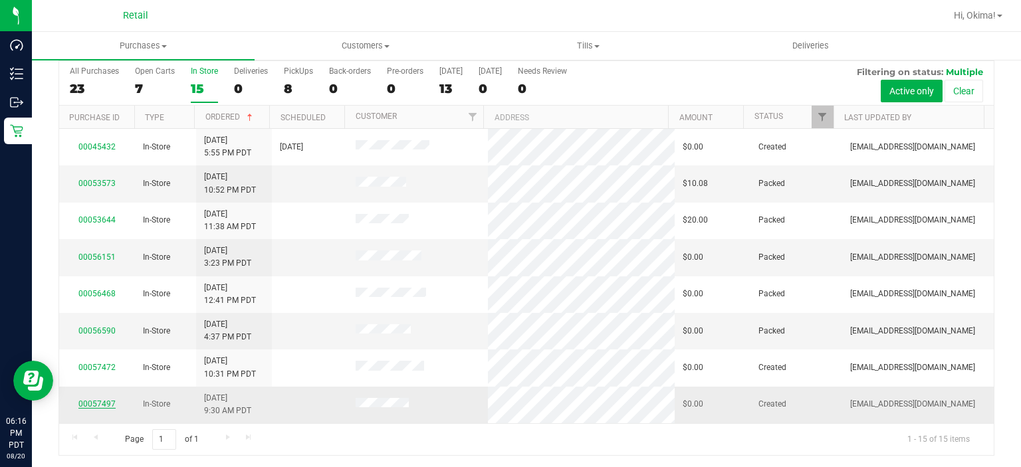
click at [106, 404] on link "00057497" at bounding box center [96, 404] width 37 height 9
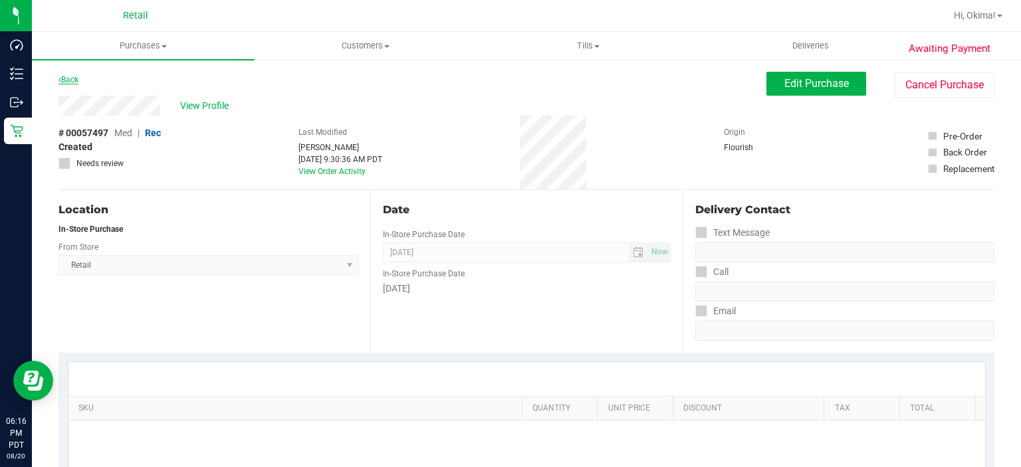
click at [60, 79] on icon at bounding box center [60, 80] width 3 height 8
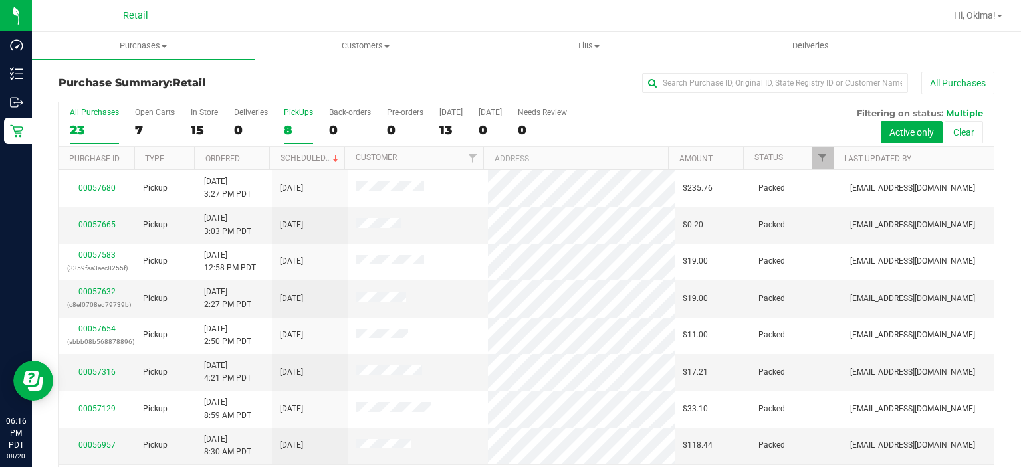
click at [297, 112] on div "PickUps" at bounding box center [298, 112] width 29 height 9
click at [0, 0] on input "PickUps 8" at bounding box center [0, 0] width 0 height 0
click at [238, 161] on link "Ordered" at bounding box center [222, 158] width 35 height 9
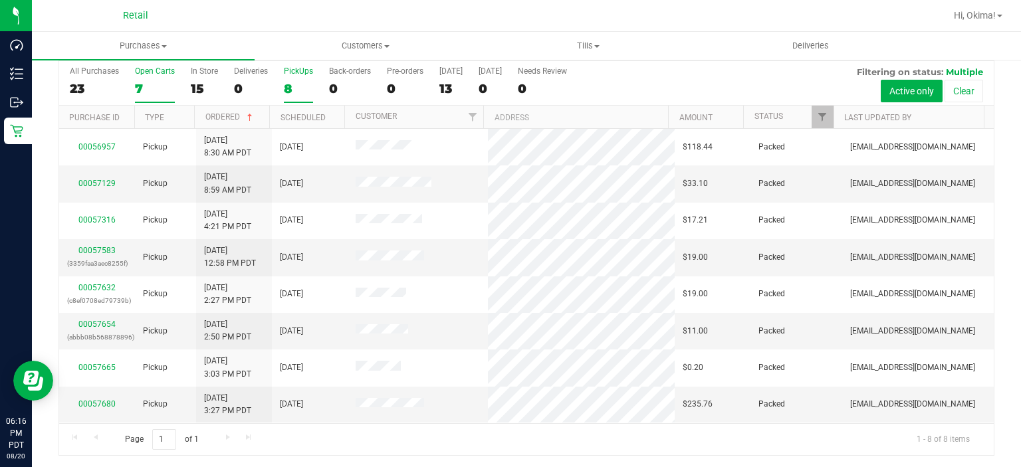
click at [138, 73] on div "Open Carts" at bounding box center [155, 70] width 40 height 9
click at [0, 0] on input "Open Carts 7" at bounding box center [0, 0] width 0 height 0
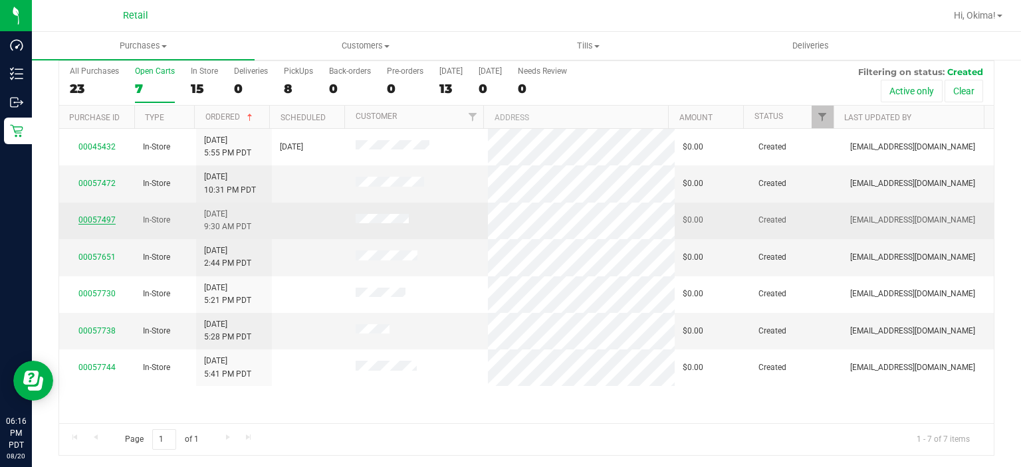
click at [99, 218] on link "00057497" at bounding box center [96, 219] width 37 height 9
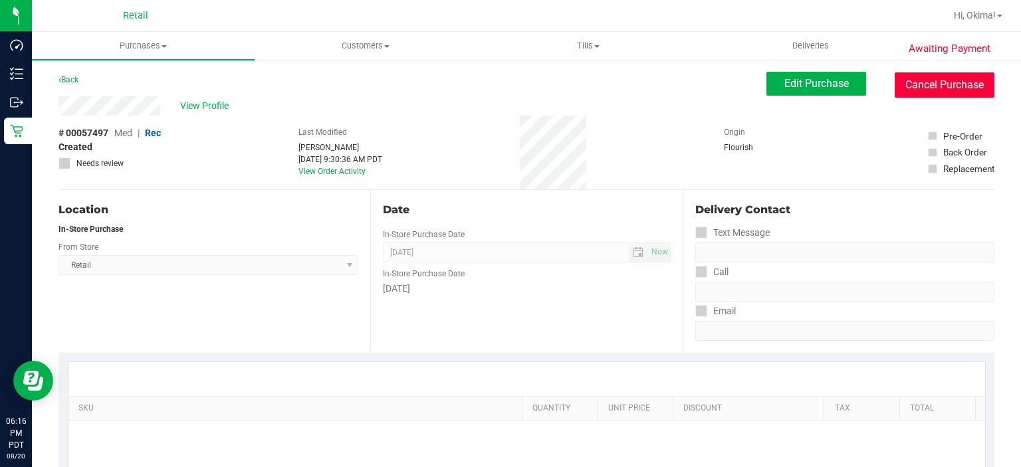
click at [961, 83] on button "Cancel Purchase" at bounding box center [945, 84] width 100 height 25
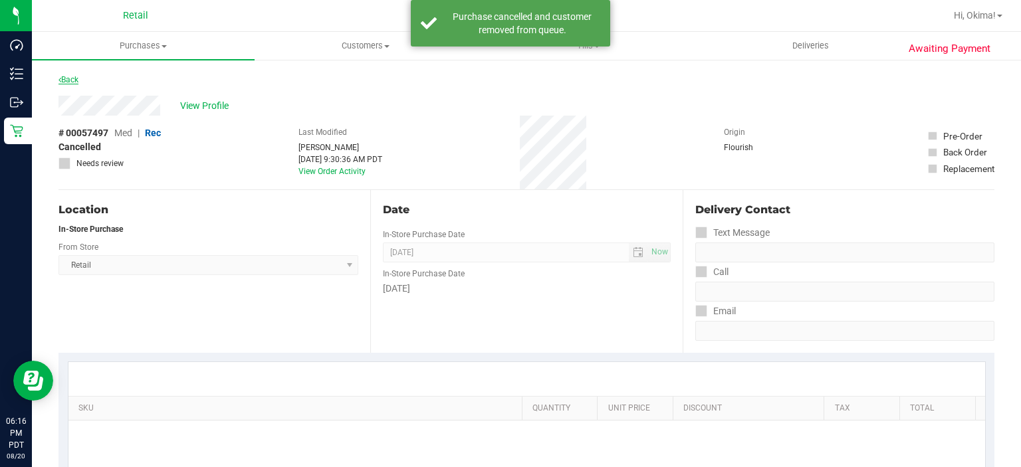
click at [76, 80] on link "Back" at bounding box center [69, 79] width 20 height 9
